Goal: Information Seeking & Learning: Check status

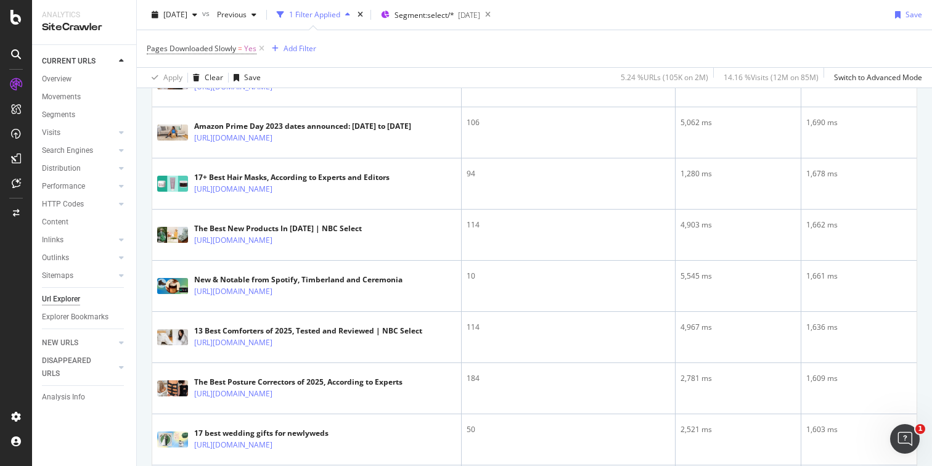
scroll to position [1253, 0]
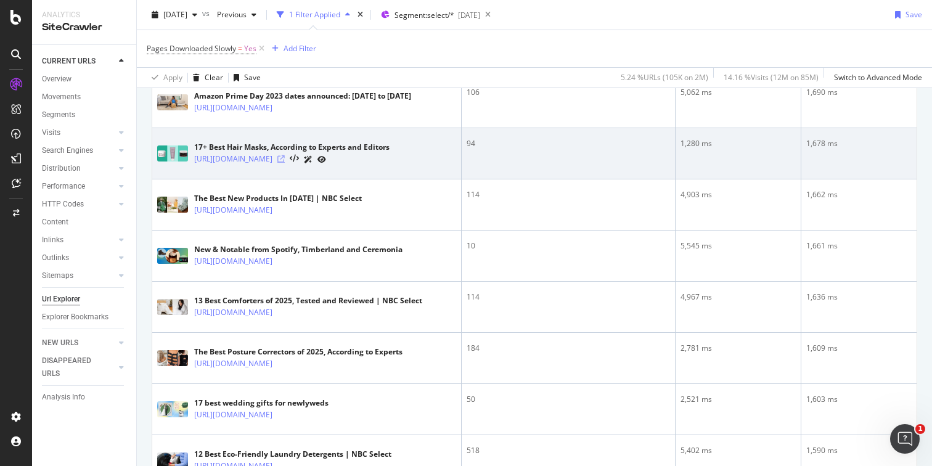
click at [285, 163] on icon at bounding box center [280, 158] width 7 height 7
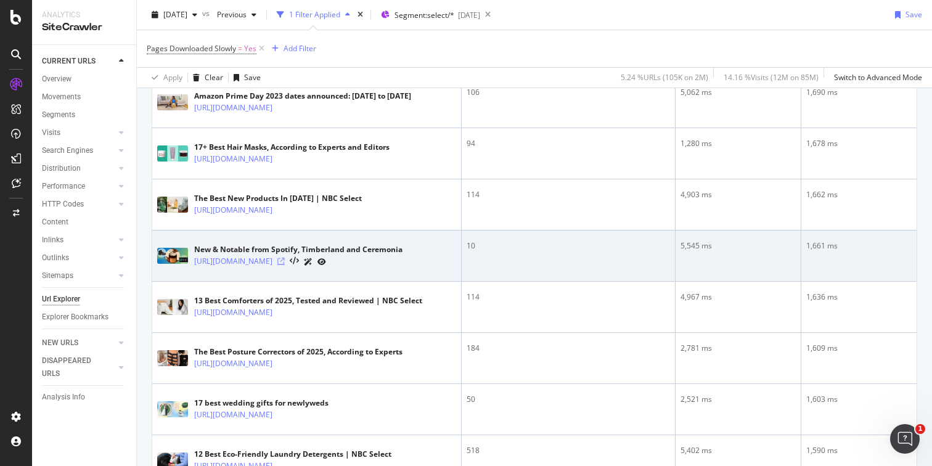
click at [285, 265] on icon at bounding box center [280, 261] width 7 height 7
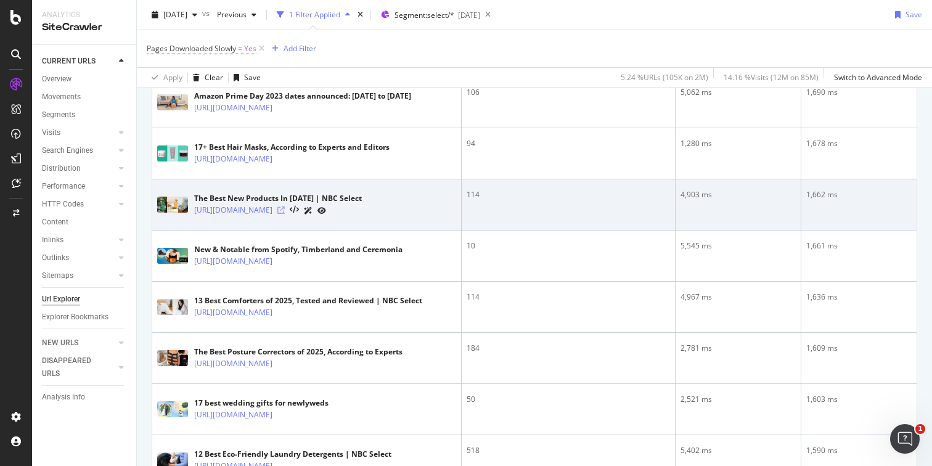
click at [285, 214] on icon at bounding box center [280, 210] width 7 height 7
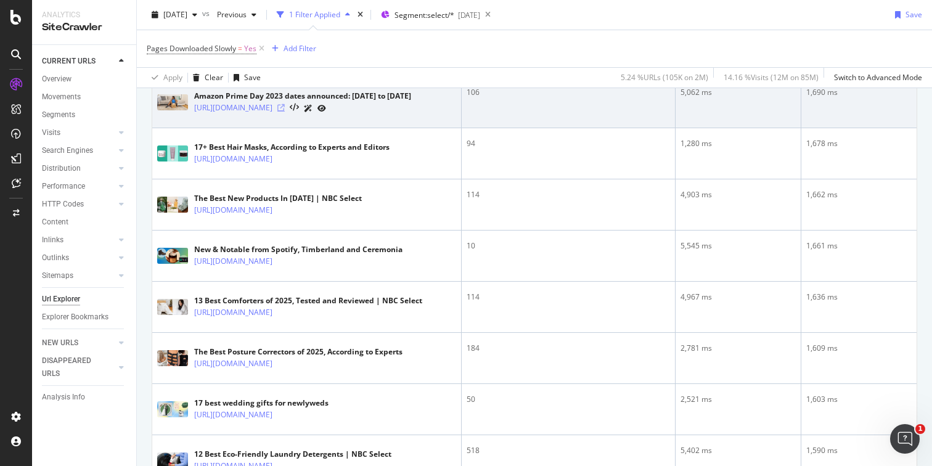
click at [285, 112] on icon at bounding box center [280, 107] width 7 height 7
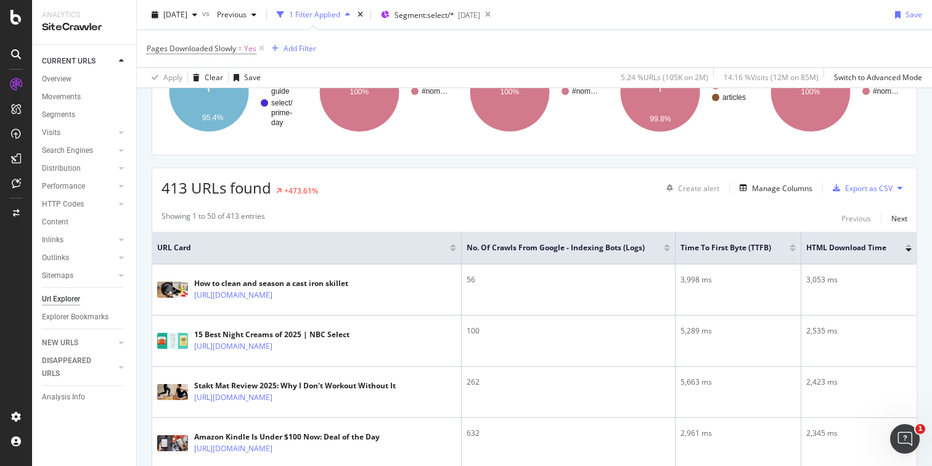
scroll to position [0, 0]
